Goal: Obtain resource: Download file/media

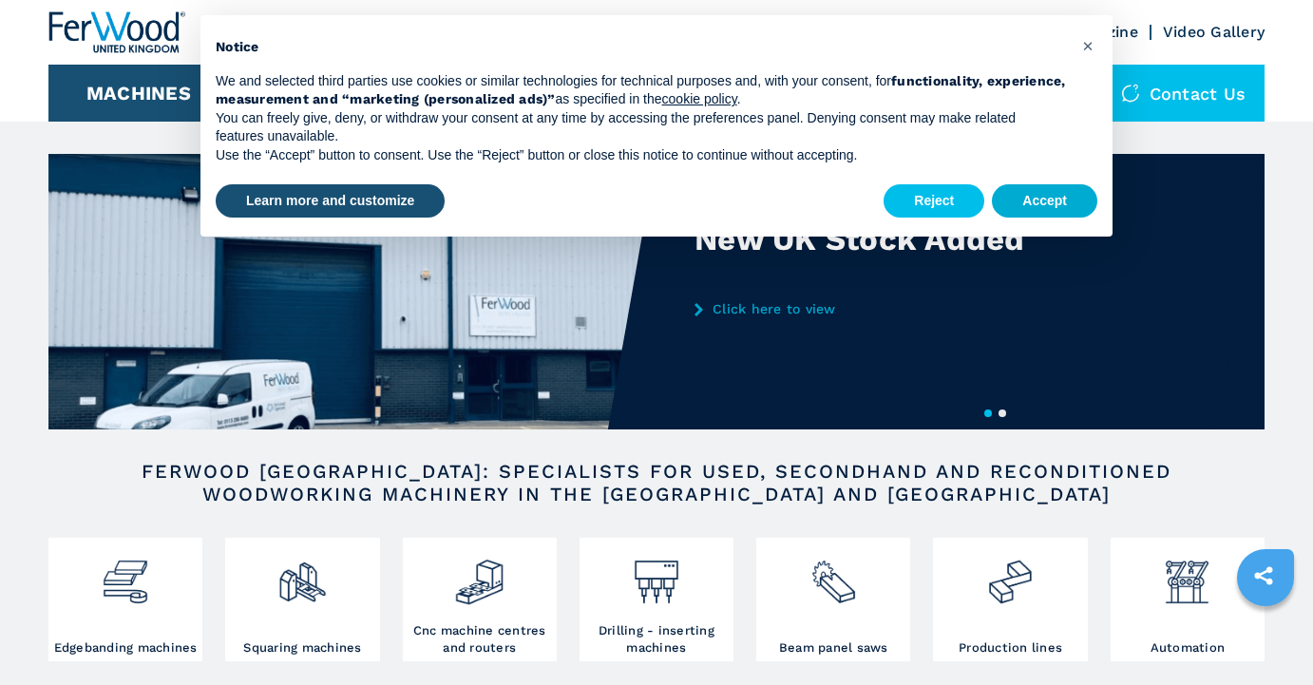
click at [1066, 197] on button "Accept" at bounding box center [1044, 201] width 105 height 34
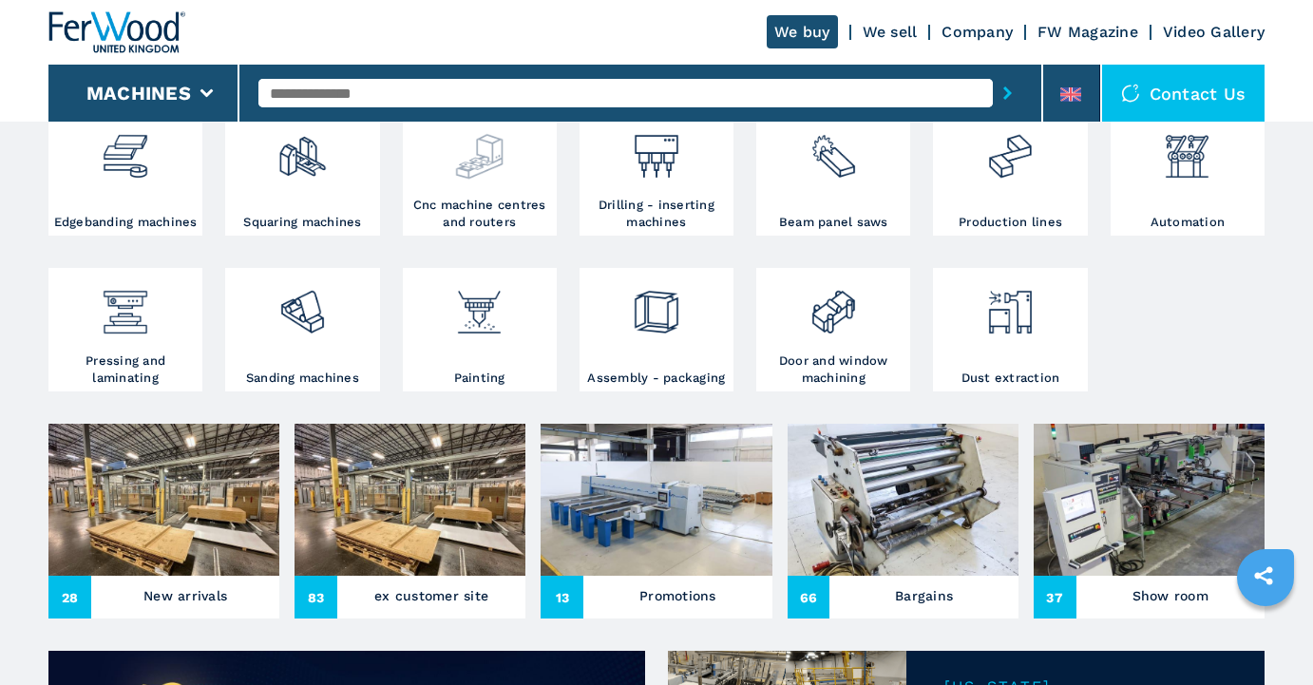
scroll to position [672, 0]
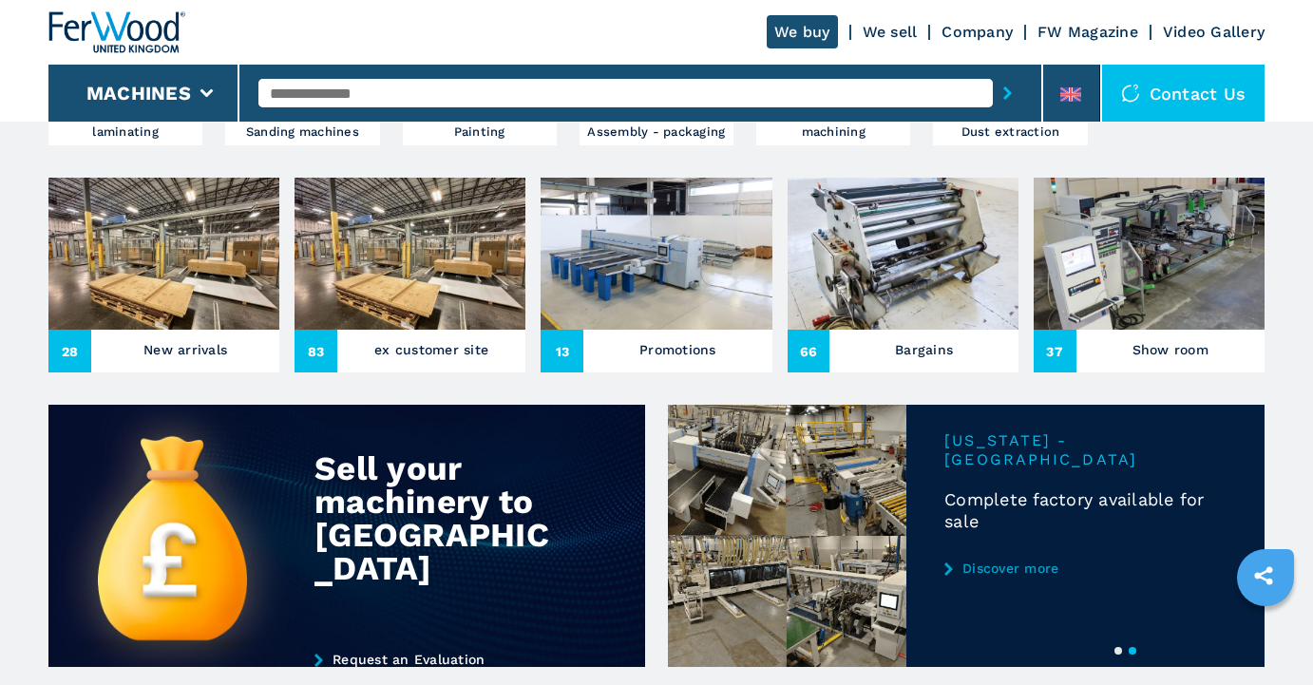
click at [198, 277] on img at bounding box center [163, 254] width 231 height 152
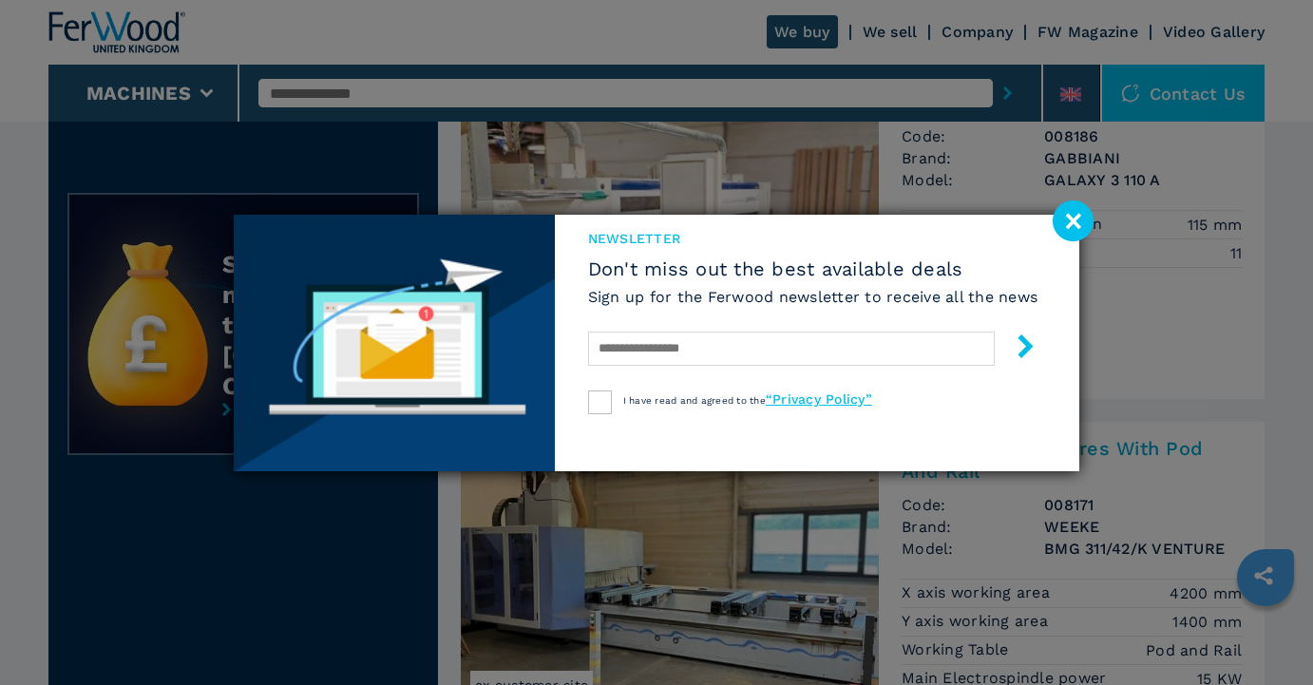
scroll to position [526, 0]
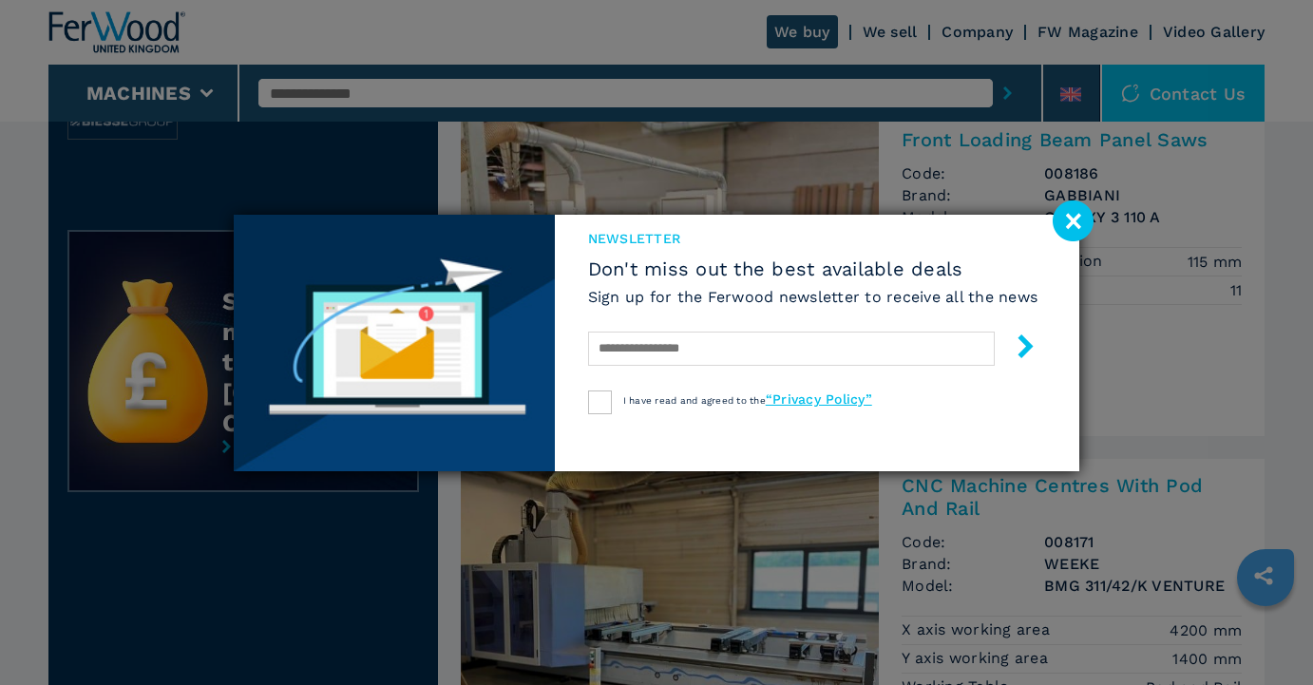
click at [1089, 214] on image at bounding box center [1073, 220] width 41 height 41
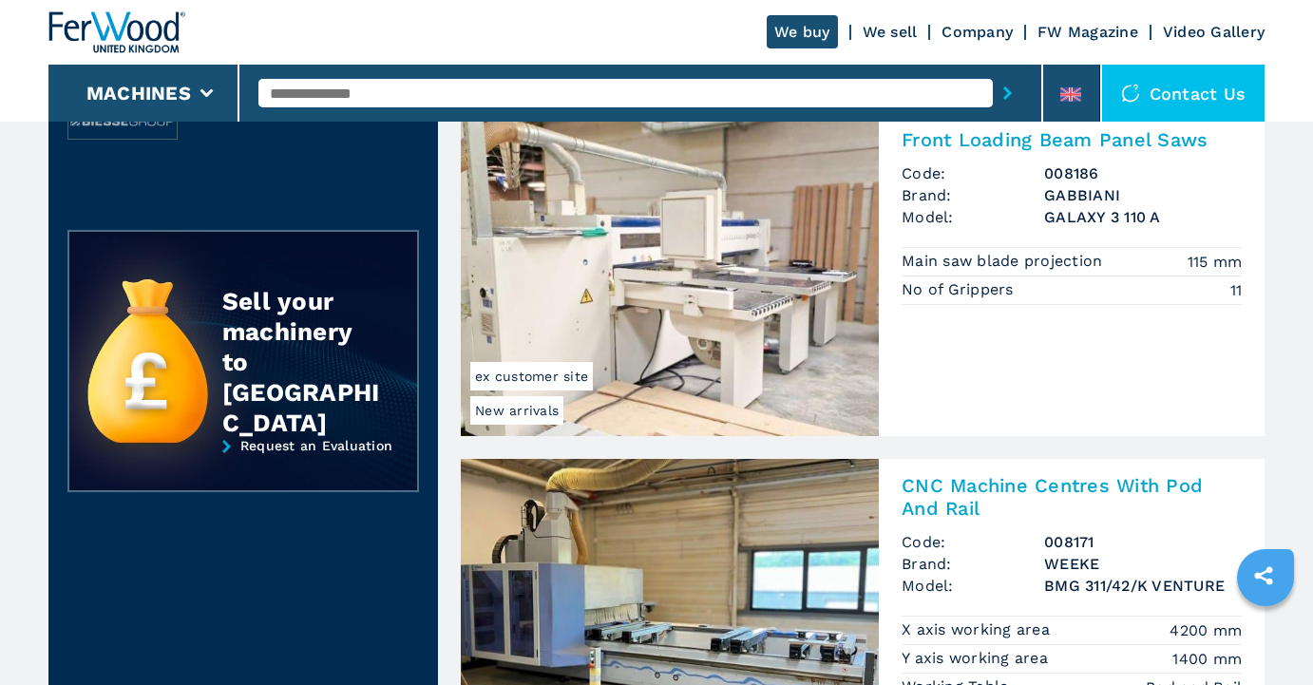
click at [810, 237] on img at bounding box center [670, 274] width 418 height 323
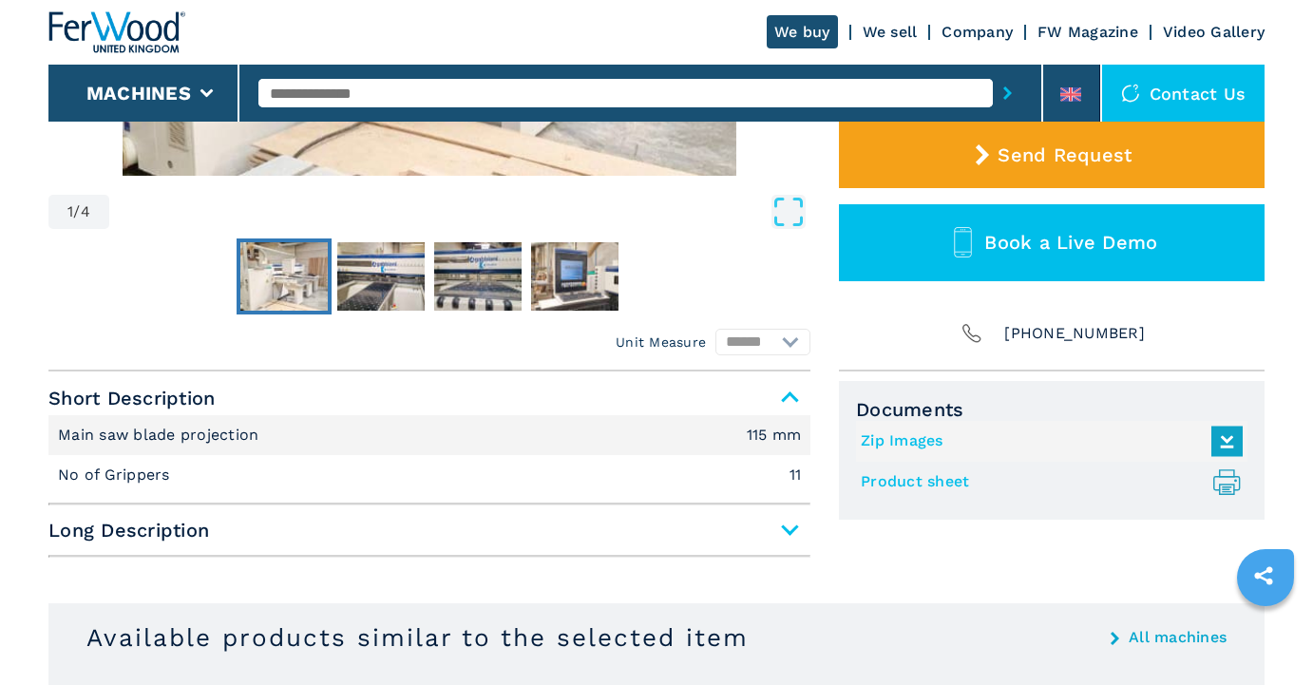
scroll to position [608, 0]
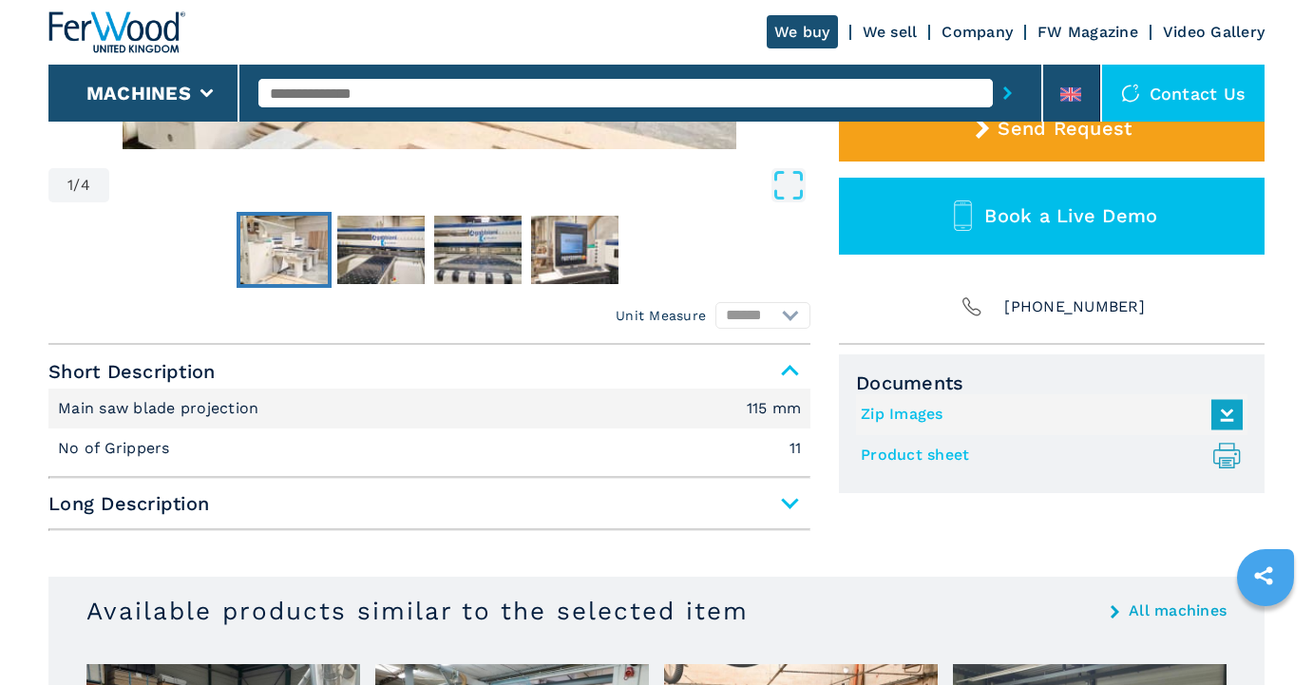
click at [807, 516] on span "Long Description" at bounding box center [429, 504] width 762 height 34
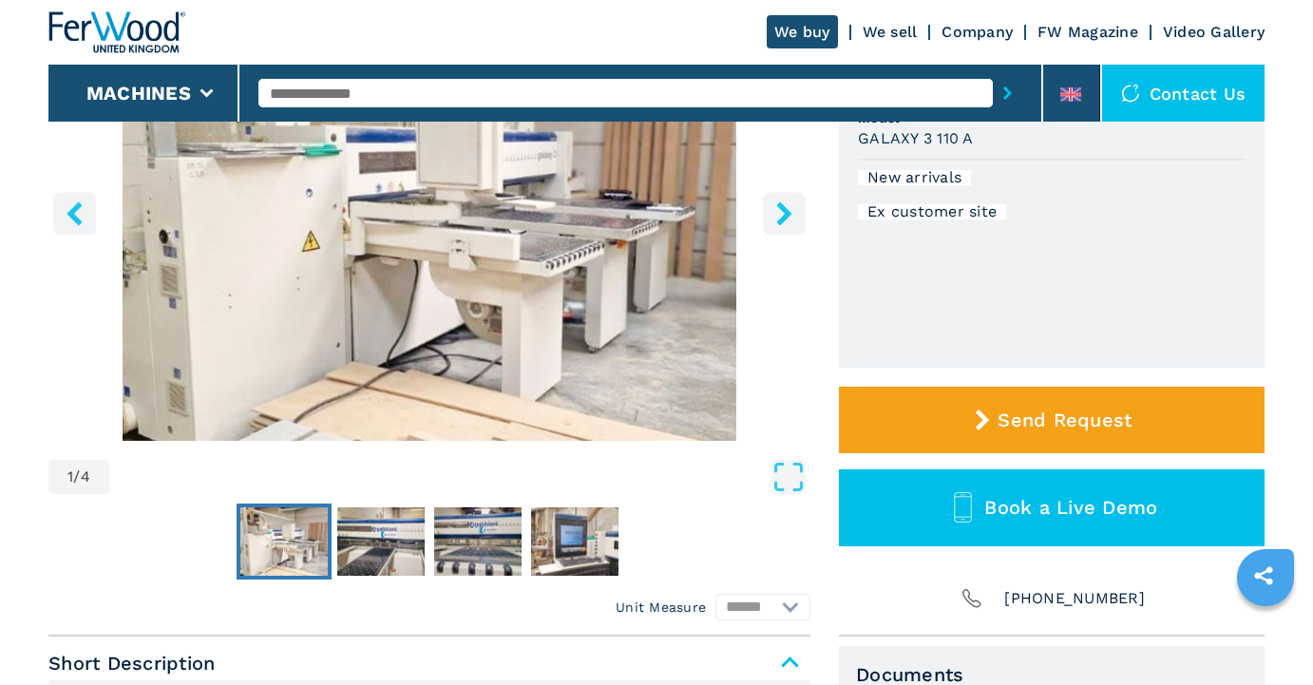
scroll to position [180, 0]
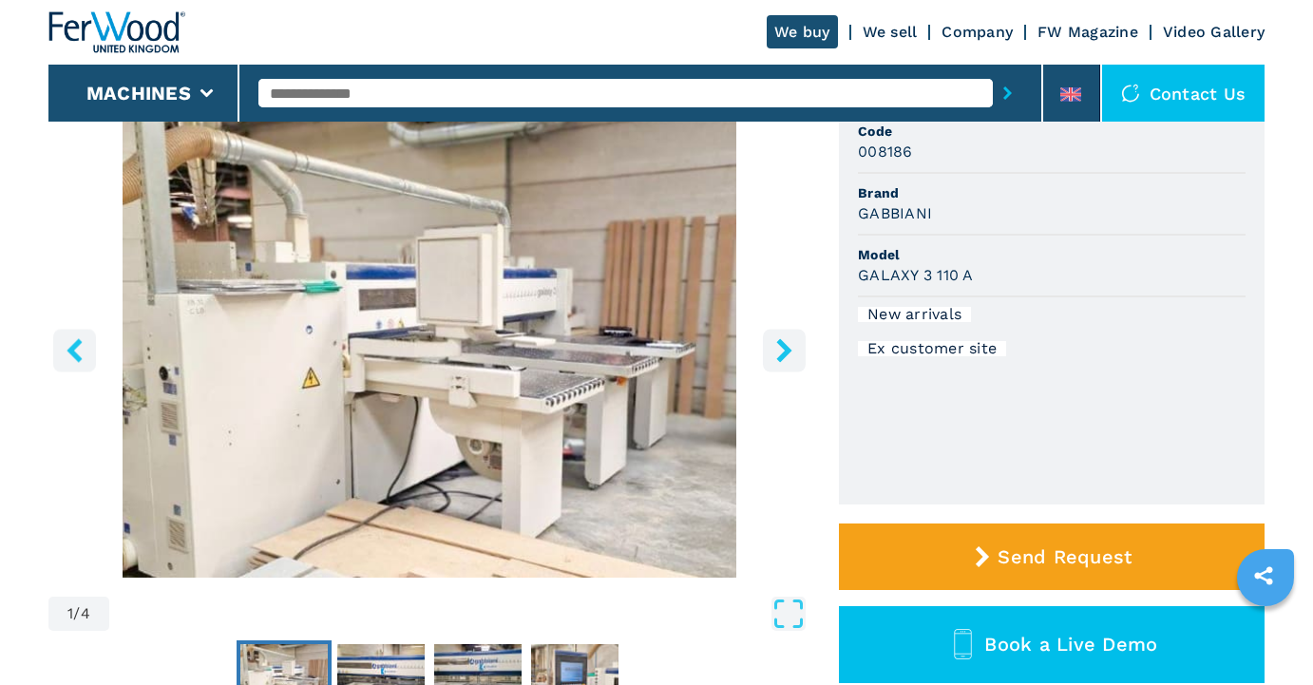
click at [774, 352] on icon "right-button" at bounding box center [785, 350] width 24 height 24
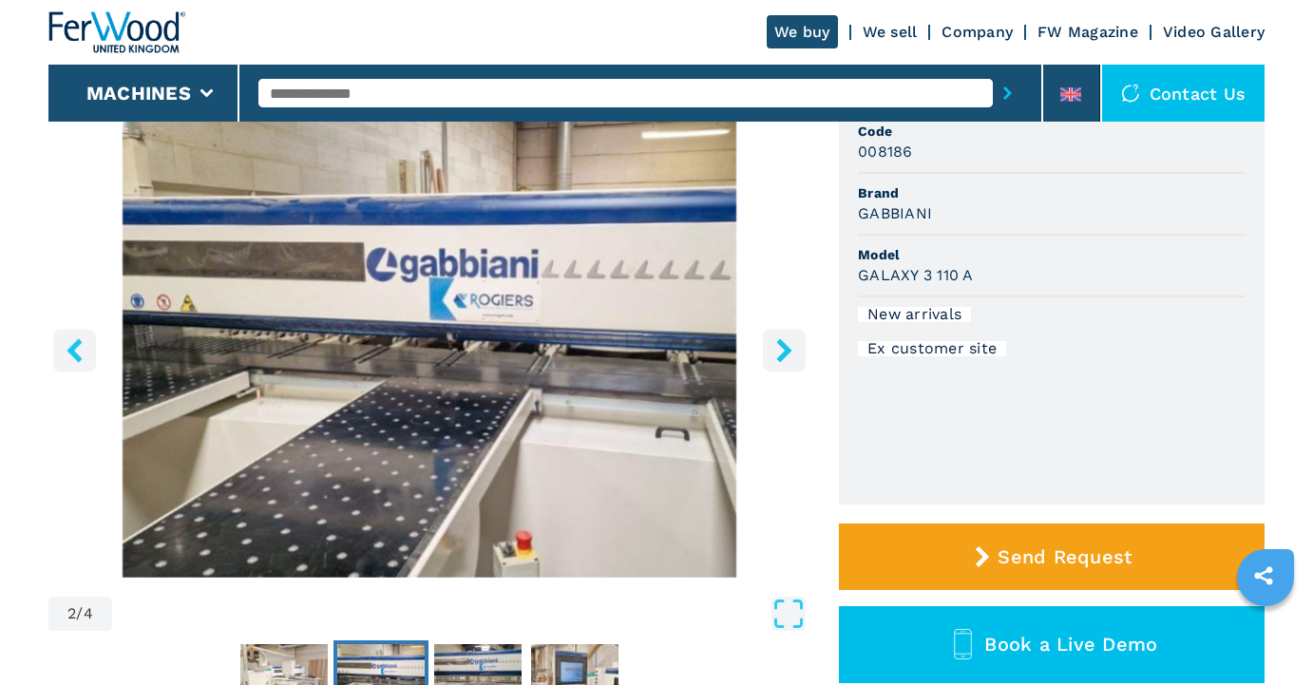
click at [774, 352] on icon "right-button" at bounding box center [785, 350] width 24 height 24
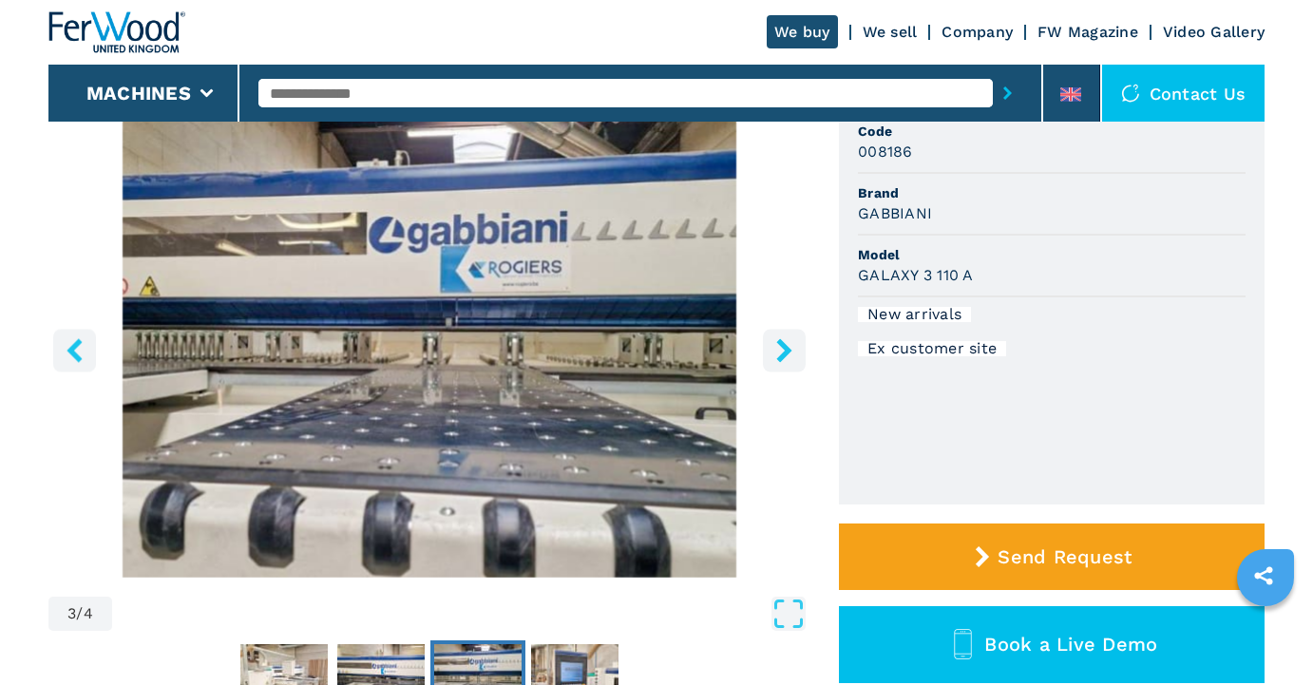
click at [774, 352] on icon "right-button" at bounding box center [785, 350] width 24 height 24
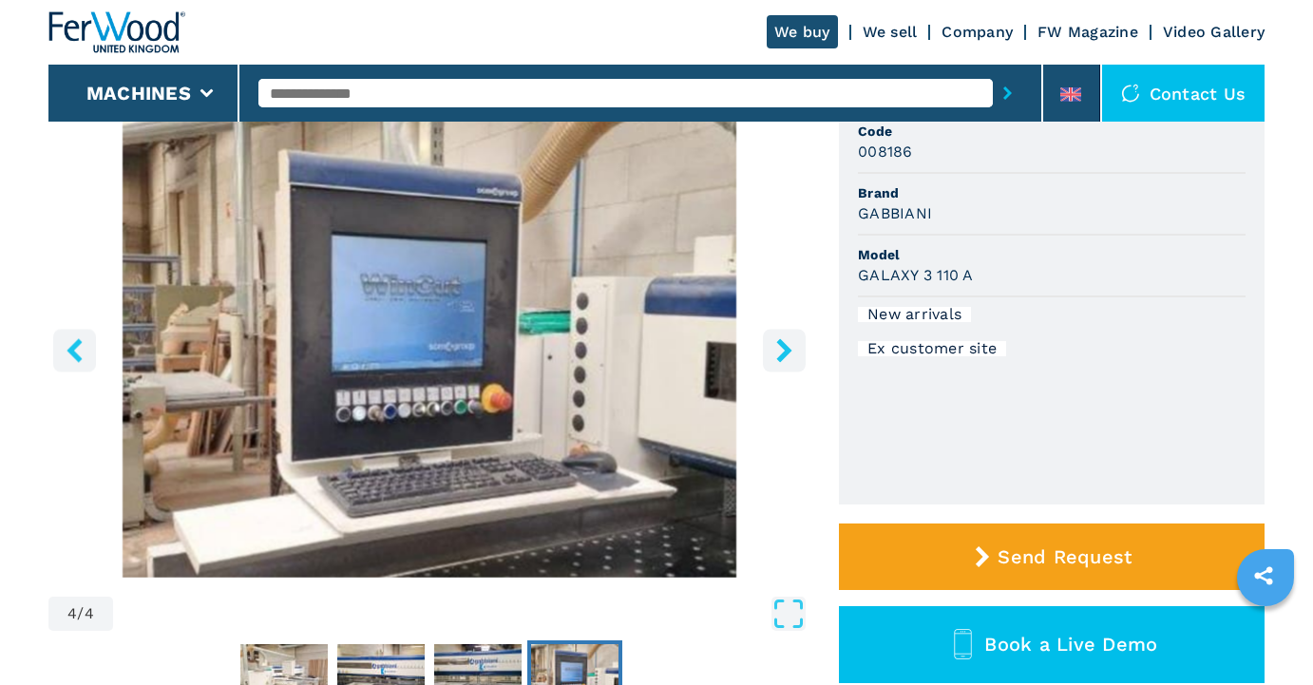
click at [774, 352] on icon "right-button" at bounding box center [785, 350] width 24 height 24
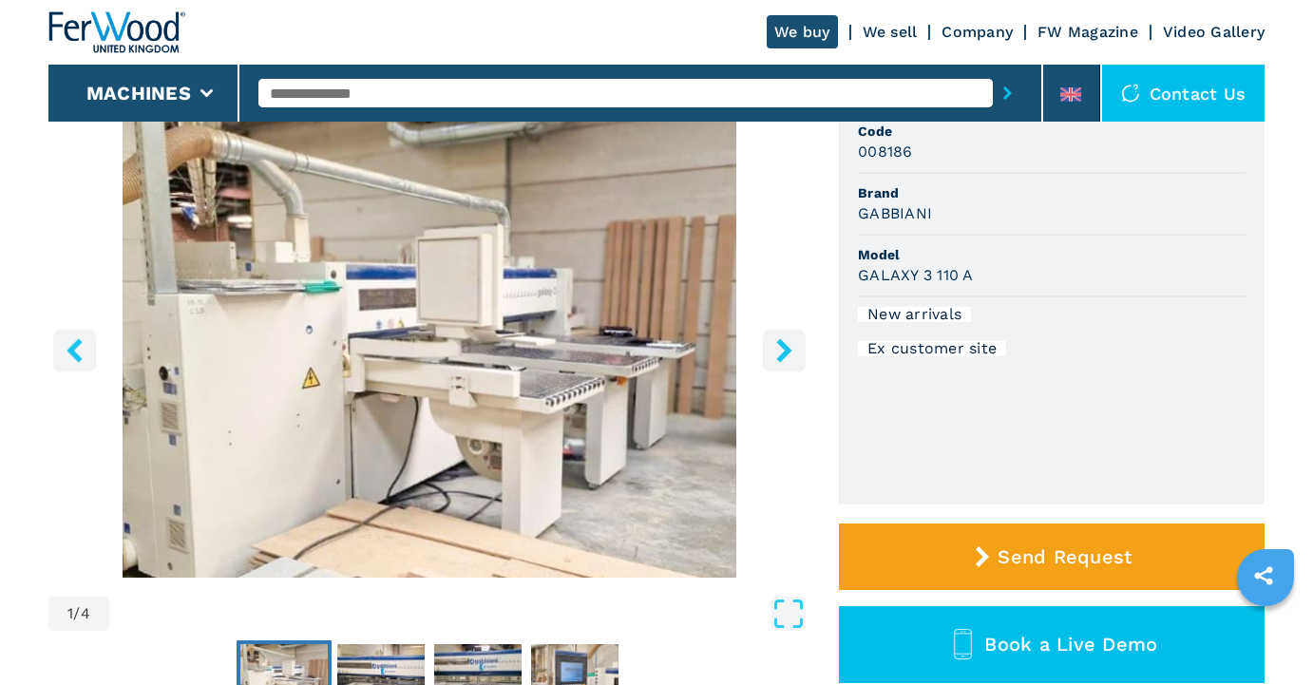
click at [774, 352] on icon "right-button" at bounding box center [785, 350] width 24 height 24
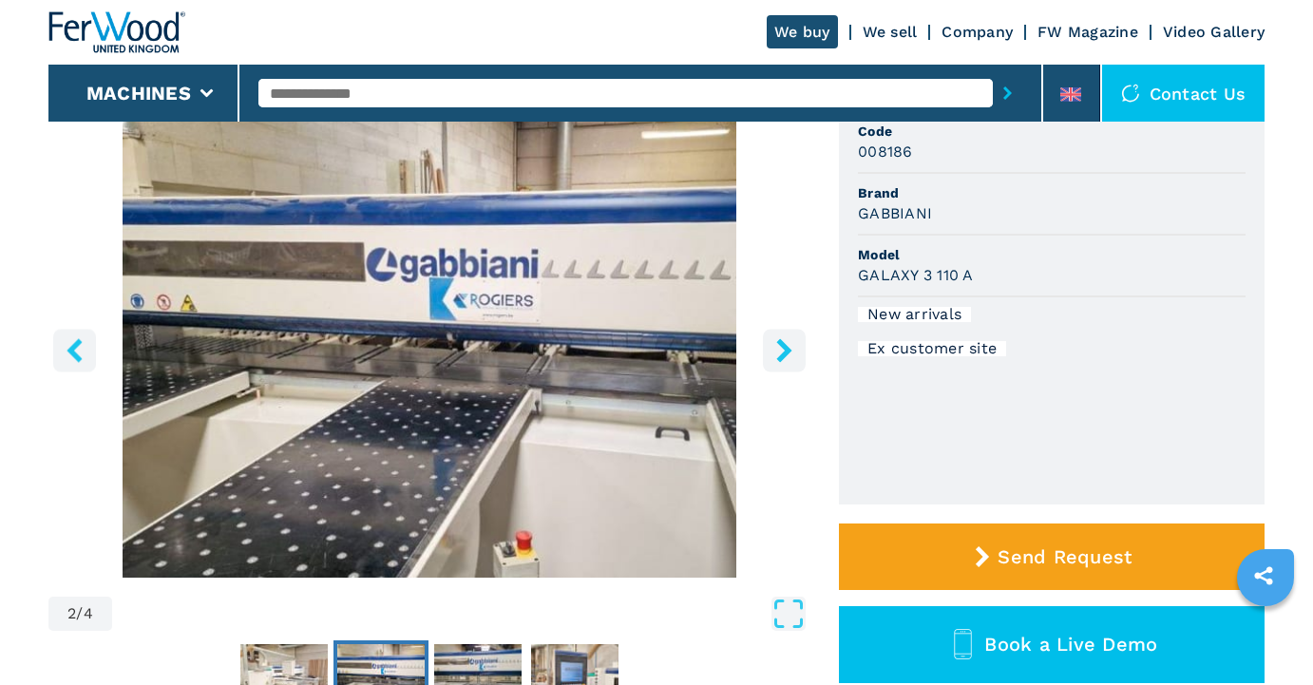
click at [774, 352] on icon "right-button" at bounding box center [785, 350] width 24 height 24
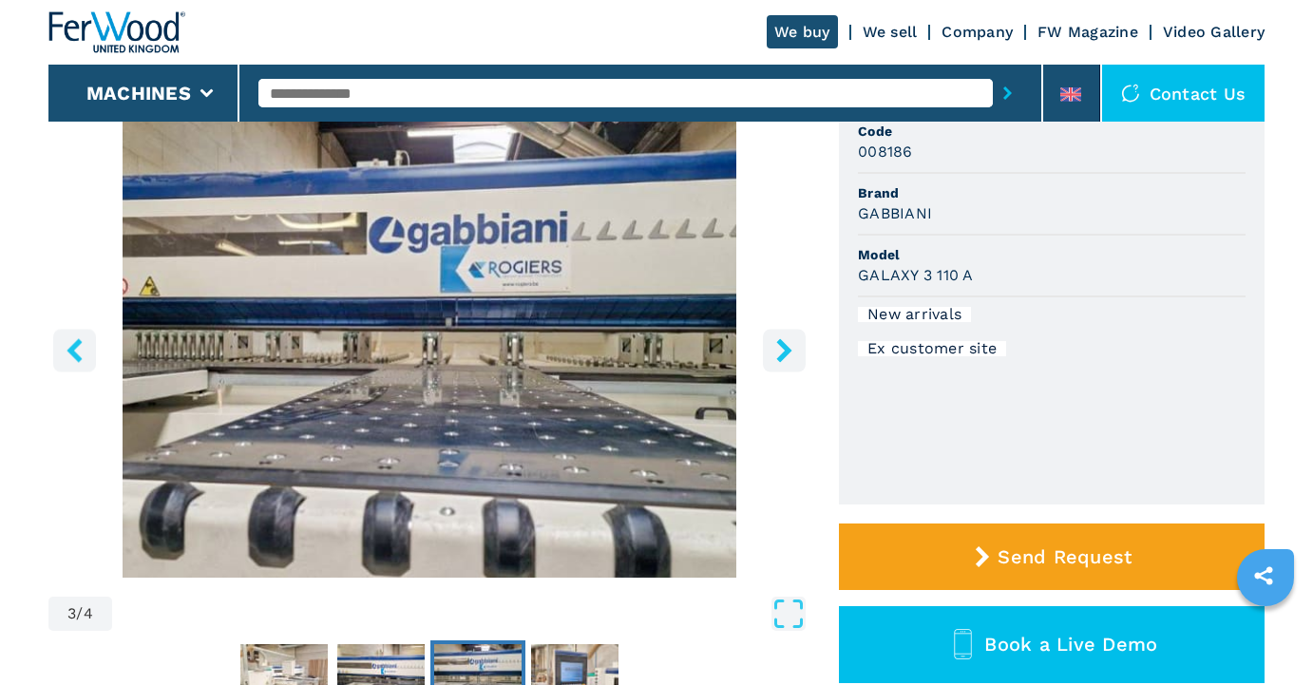
click at [774, 352] on icon "right-button" at bounding box center [785, 350] width 24 height 24
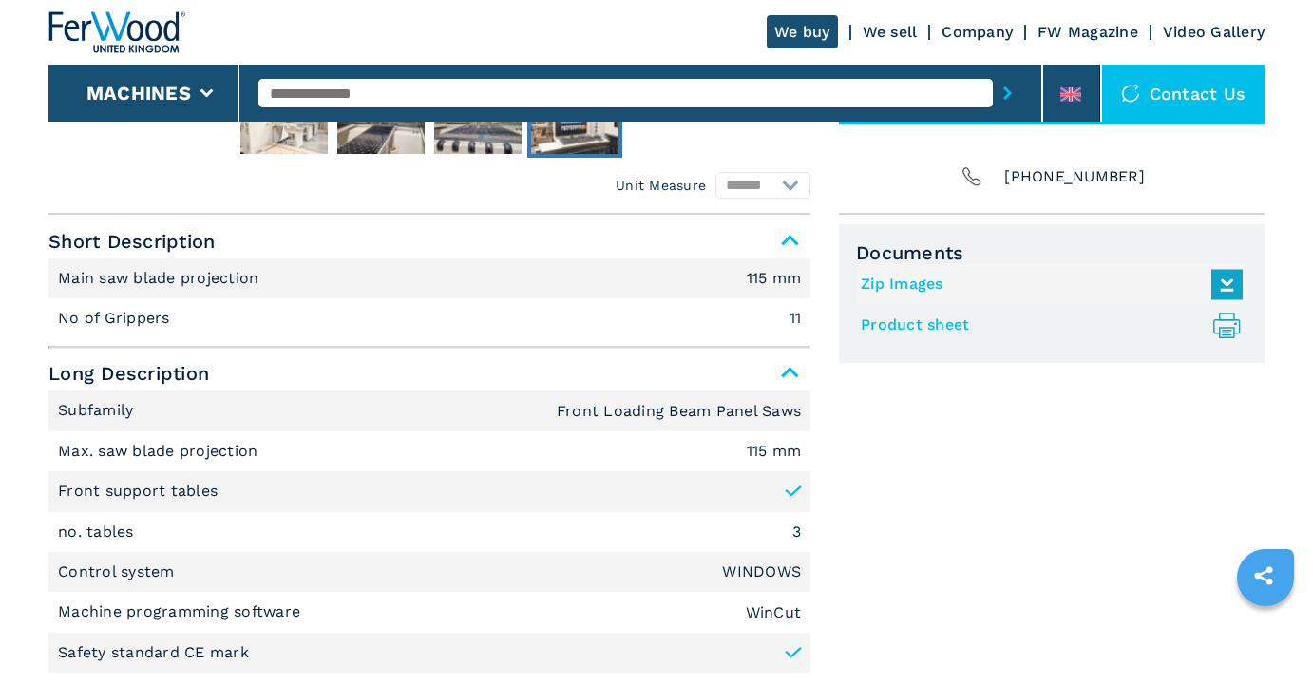
scroll to position [768, 0]
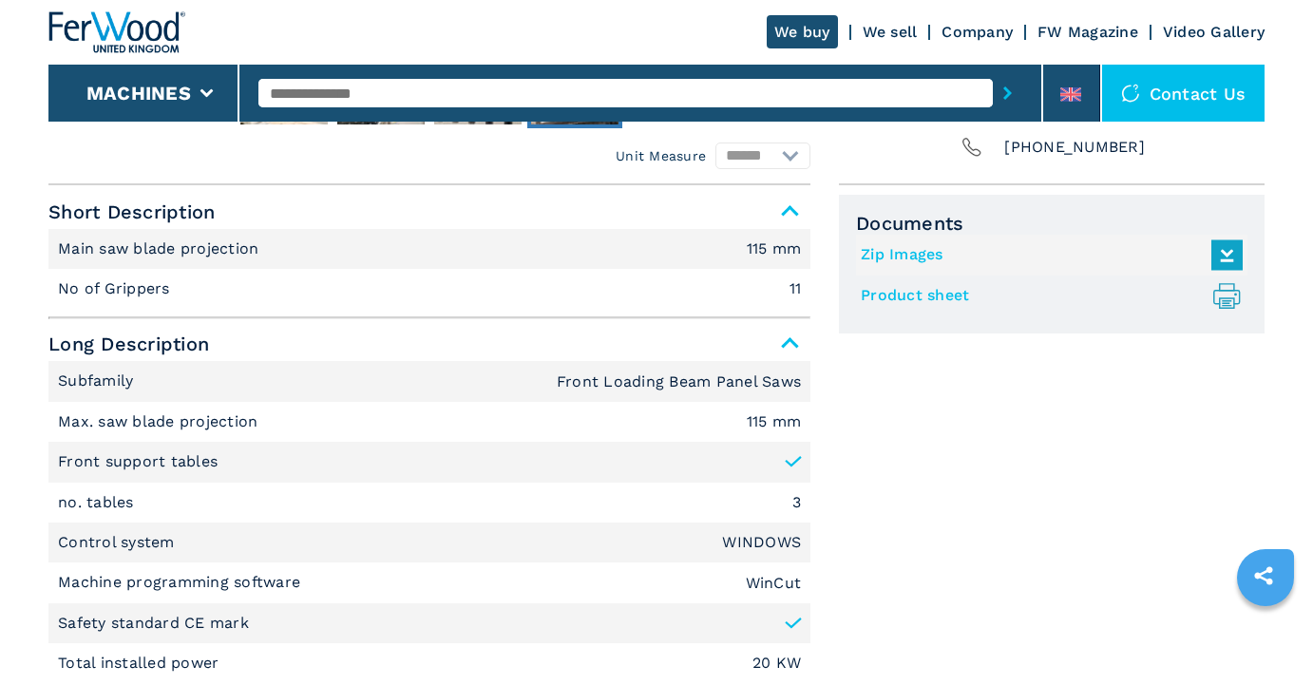
click at [909, 298] on link "Product sheet .prefix__st0{stroke-linecap:round;stroke-linejoin:round}.prefix__…" at bounding box center [1047, 295] width 372 height 31
